Goal: Information Seeking & Learning: Understand process/instructions

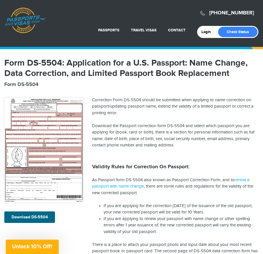
click at [23, 147] on img at bounding box center [43, 149] width 79 height 105
click at [126, 185] on link "renew a passport with name change" at bounding box center [170, 182] width 157 height 11
click at [224, 78] on article "Form DS-5504: Application for a U.S. Passport: Name Change, Data Correction, an…" at bounding box center [131, 197] width 254 height 279
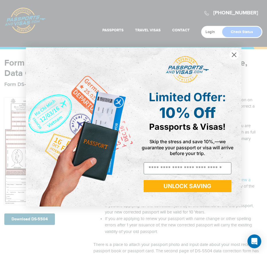
click at [232, 54] on circle "Close dialog" at bounding box center [233, 54] width 9 height 9
